Goal: Information Seeking & Learning: Compare options

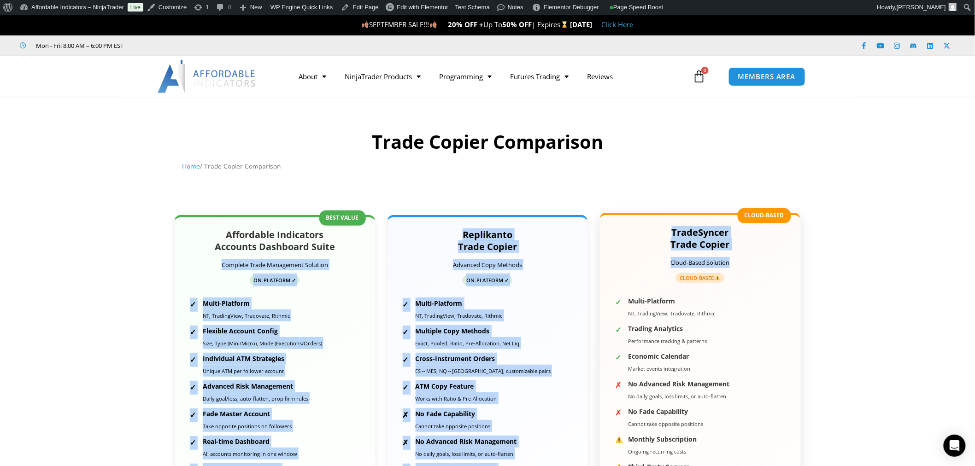
drag, startPoint x: 218, startPoint y: 281, endPoint x: 730, endPoint y: 278, distance: 512.1
click at [730, 278] on div "Affordable Indicators Accounts Dashboard Suite Complete Trade Management Soluti…" at bounding box center [487, 389] width 627 height 348
click at [738, 268] on p "Cloud-Based Solution" at bounding box center [700, 262] width 177 height 11
